Goal: Use online tool/utility

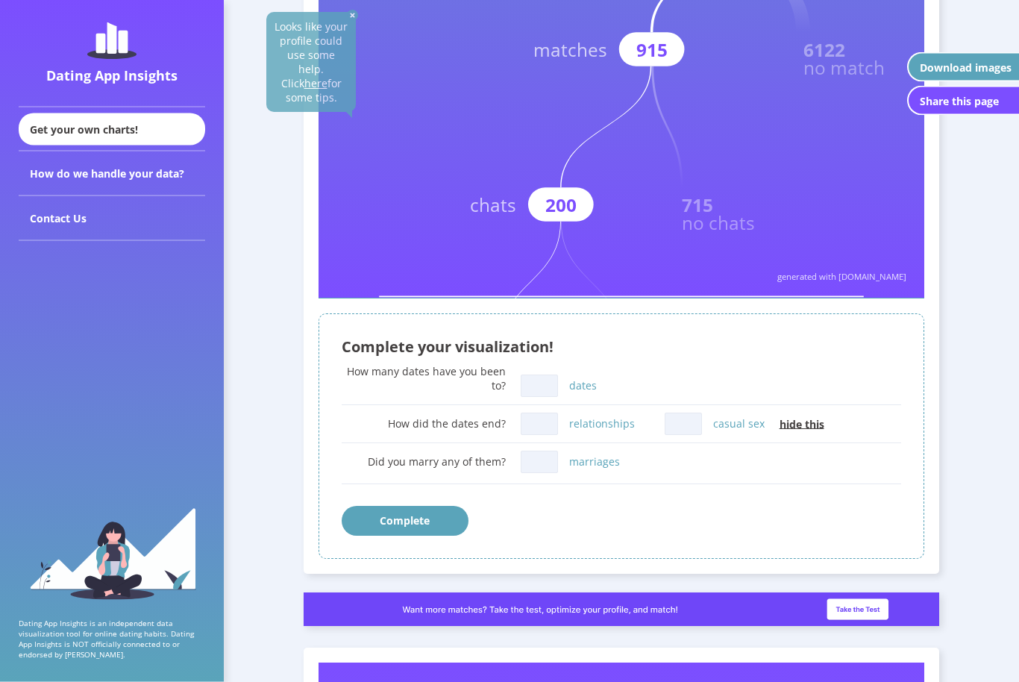
scroll to position [545, 0]
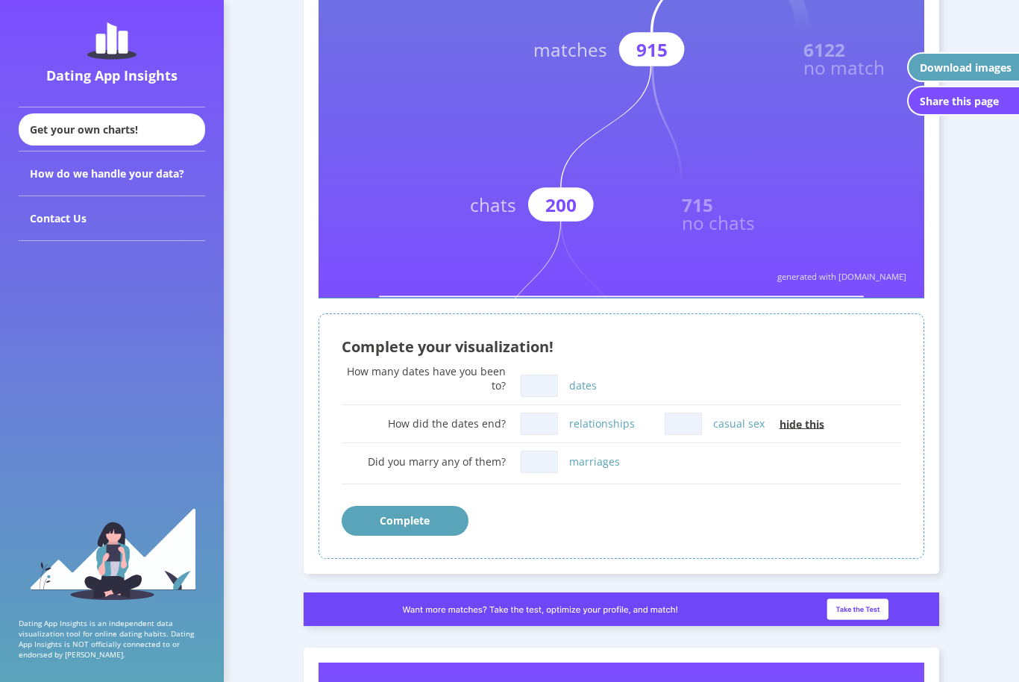
click at [548, 390] on input "dates" at bounding box center [539, 386] width 37 height 22
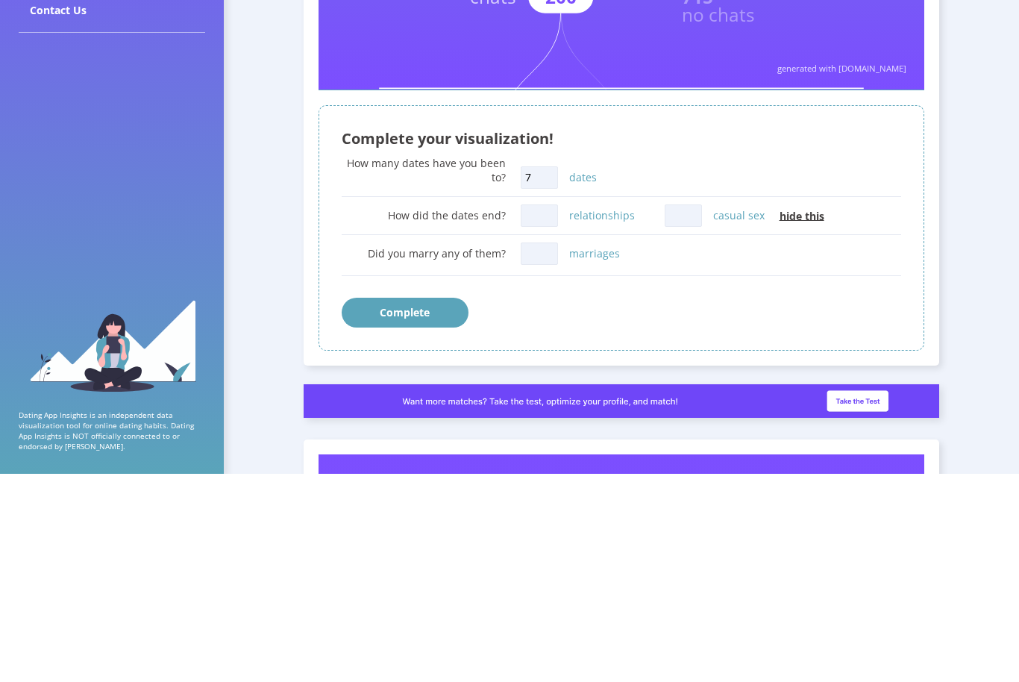
type input "7"
click at [540, 413] on input "relationships" at bounding box center [539, 424] width 37 height 22
type input "0"
click at [680, 413] on input "casual sex" at bounding box center [683, 424] width 37 height 22
type input "0"
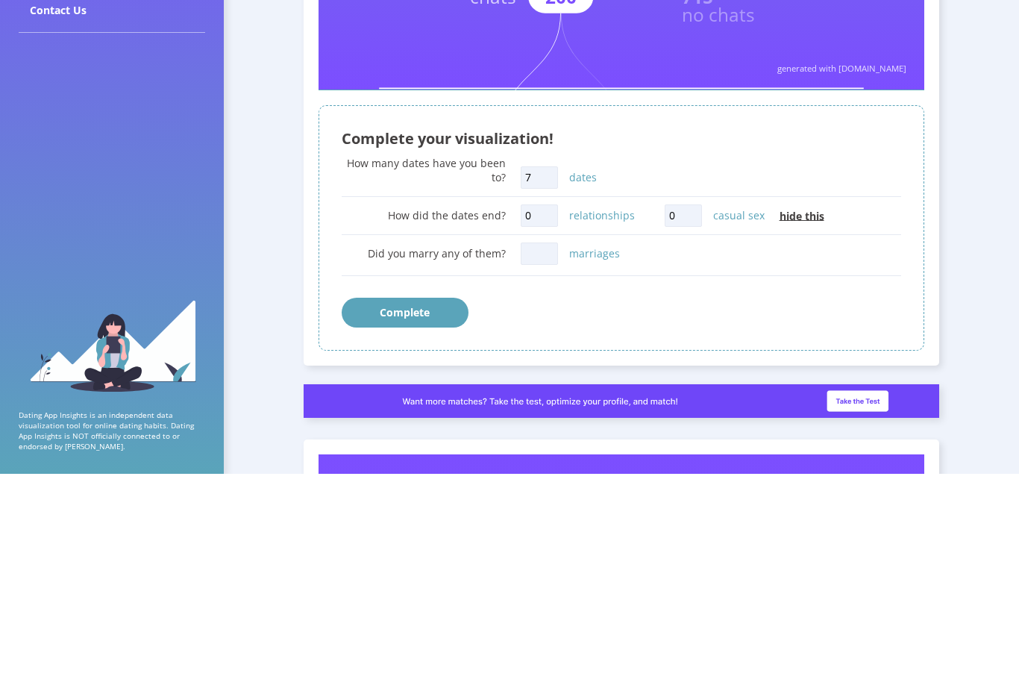
click at [546, 451] on input "marriages" at bounding box center [539, 462] width 37 height 22
type input "0"
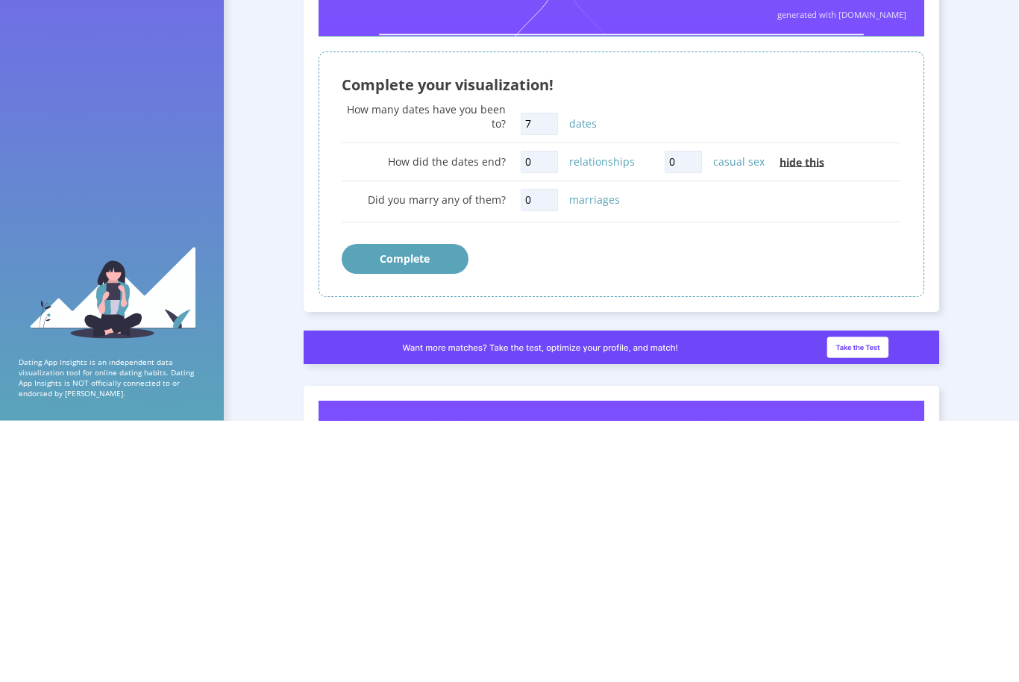
click at [403, 506] on button "Complete" at bounding box center [405, 521] width 127 height 30
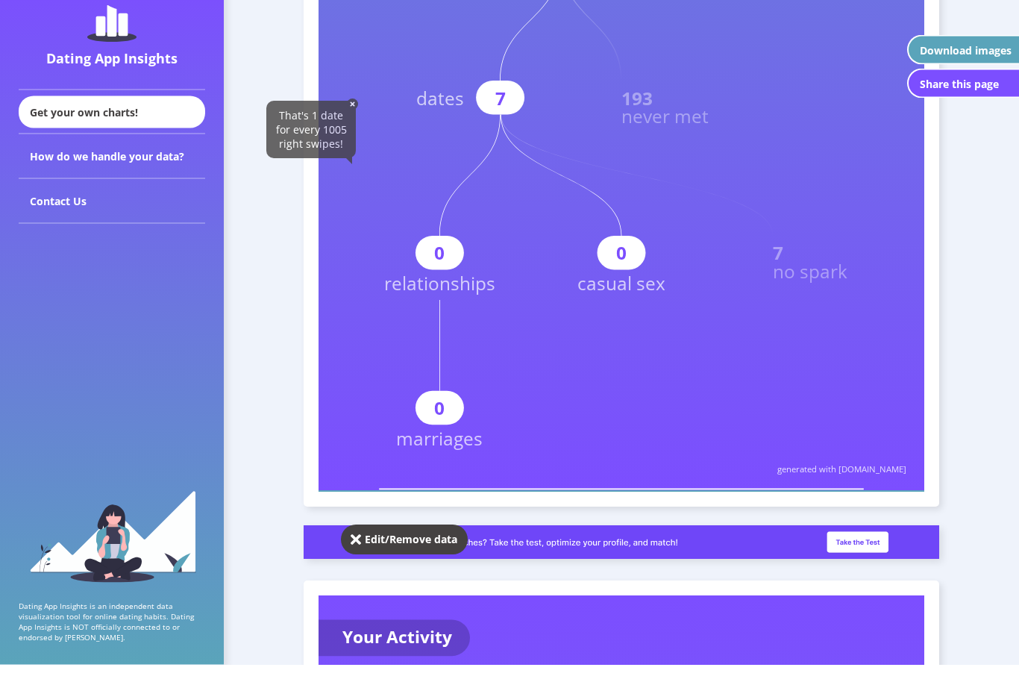
scroll to position [788, 0]
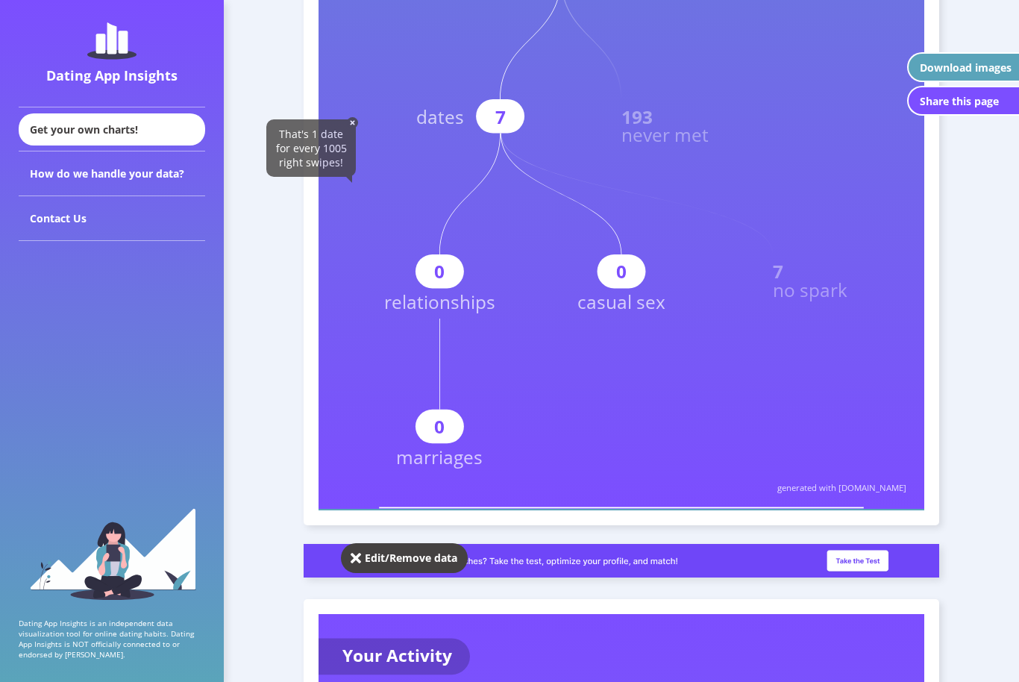
click at [351, 119] on img at bounding box center [352, 122] width 11 height 11
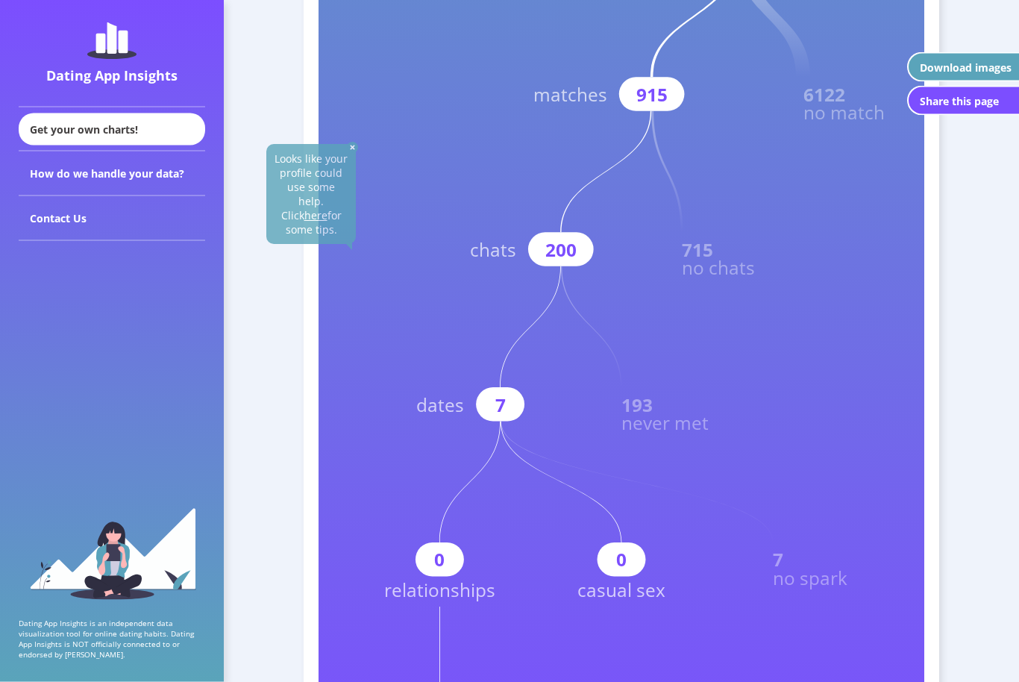
click at [354, 139] on rect at bounding box center [622, 192] width 607 height 1213
click at [356, 145] on img at bounding box center [352, 147] width 11 height 11
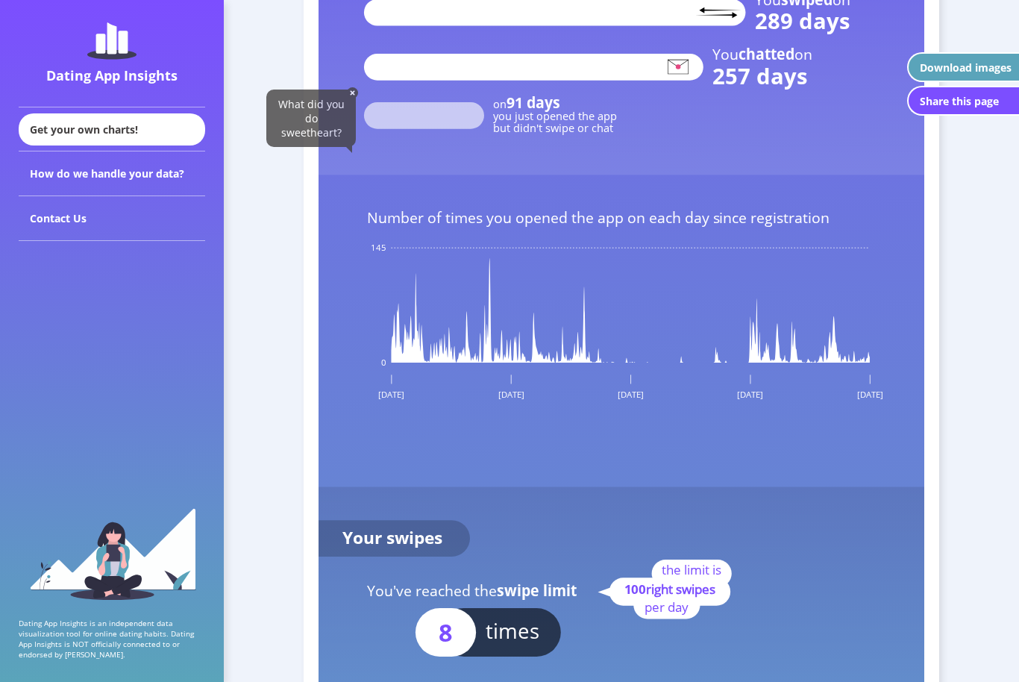
scroll to position [1996, 0]
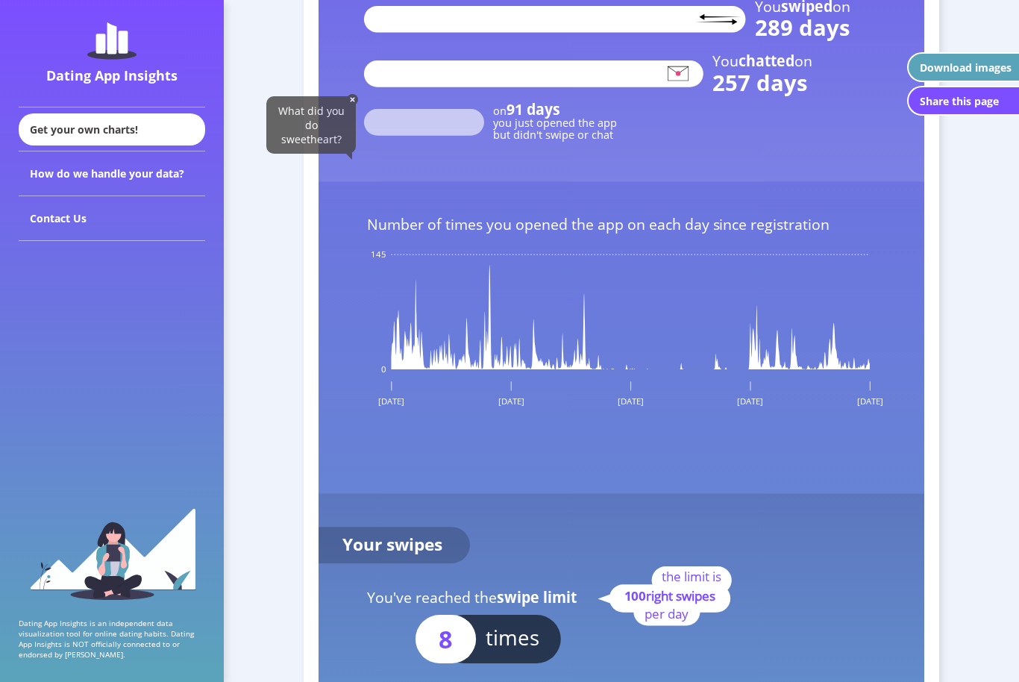
click at [387, 115] on rect at bounding box center [424, 123] width 120 height 27
click at [343, 57] on rect at bounding box center [622, 77] width 607 height 209
click at [342, 107] on span "What did you do sweetheart?" at bounding box center [311, 125] width 66 height 43
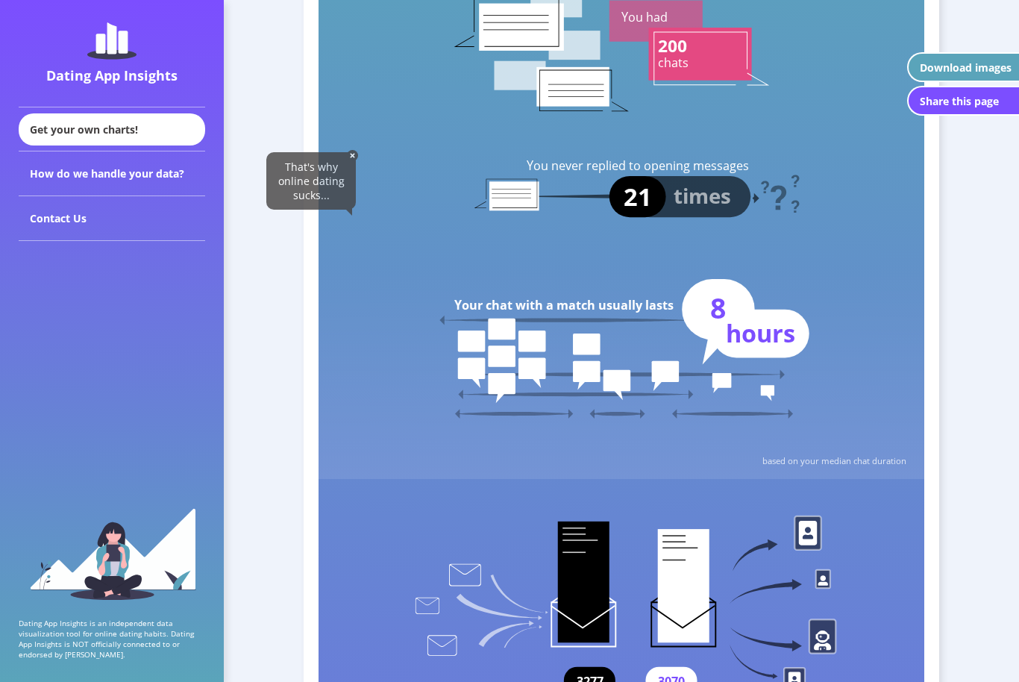
scroll to position [3388, 0]
